Goal: Information Seeking & Learning: Learn about a topic

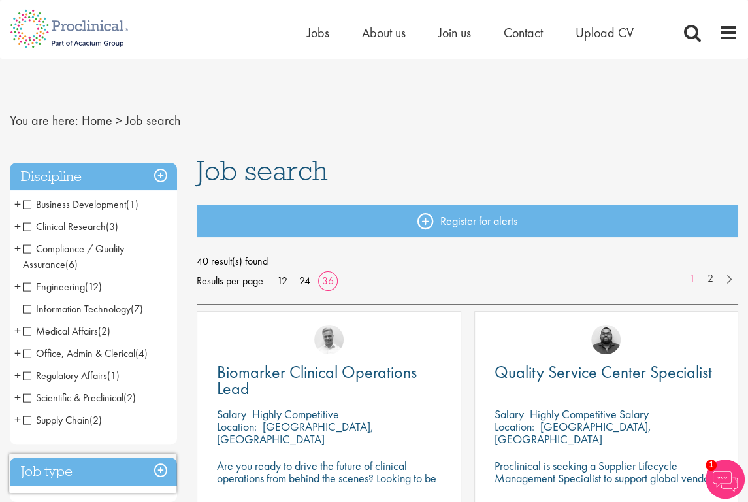
click at [29, 282] on span "Engineering" at bounding box center [54, 287] width 62 height 14
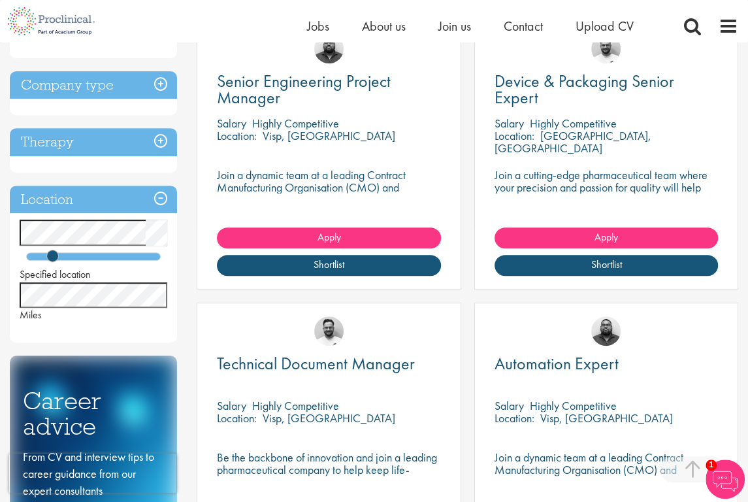
scroll to position [217, 0]
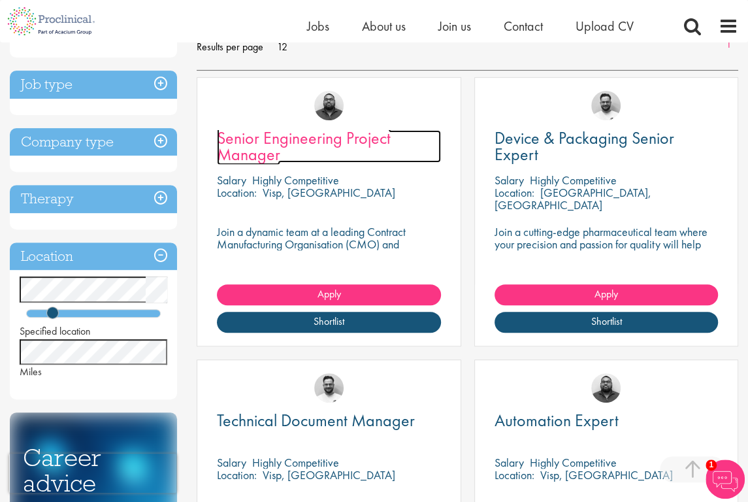
click at [317, 137] on span "Senior Engineering Project Manager" at bounding box center [304, 146] width 174 height 39
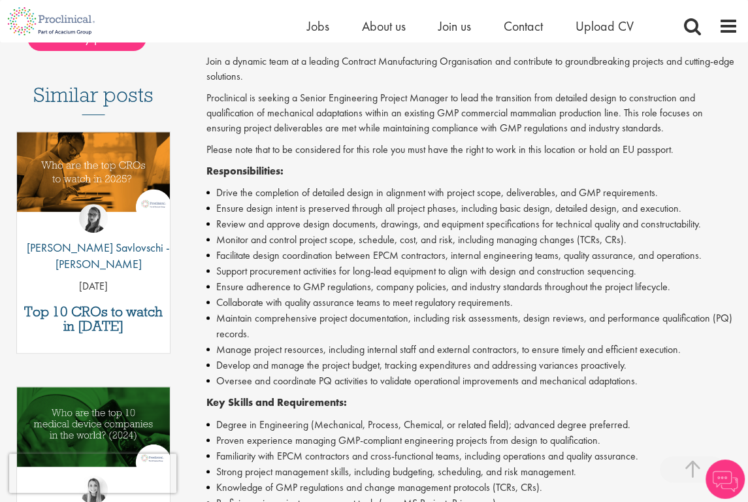
scroll to position [522, 0]
